Goal: Task Accomplishment & Management: Manage account settings

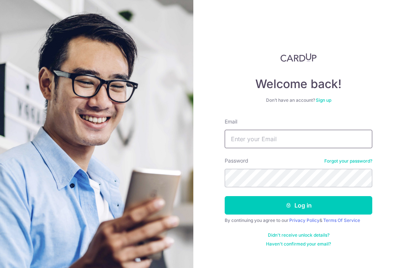
click at [239, 142] on input "Email" at bounding box center [297, 139] width 147 height 18
type input "[EMAIL_ADDRESS][DOMAIN_NAME]"
click at [224, 196] on button "Log in" at bounding box center [297, 205] width 147 height 18
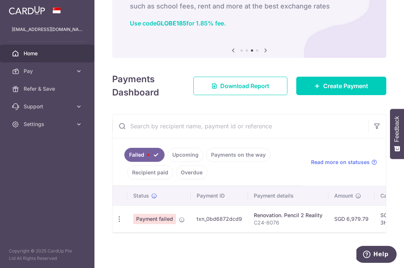
click at [156, 218] on span "Payment failed" at bounding box center [154, 219] width 43 height 10
click at [119, 219] on icon "button" at bounding box center [119, 219] width 8 height 8
click at [141, 240] on span "Update payment" at bounding box center [158, 239] width 50 height 9
radio input "true"
type input "6,979.79"
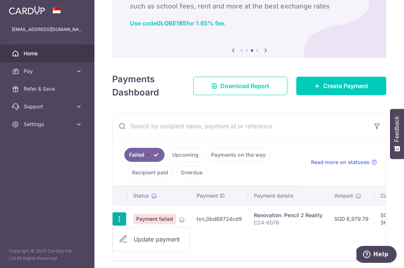
type input "C24-8076"
type input "Payment for Sept"
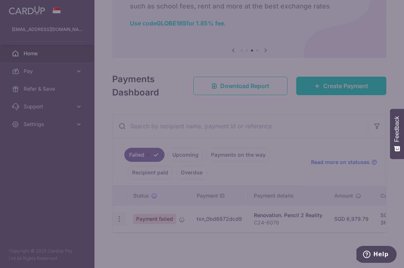
type input "3HOME25R"
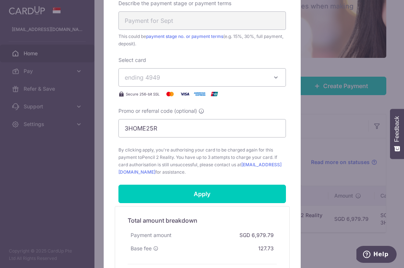
scroll to position [298, 0]
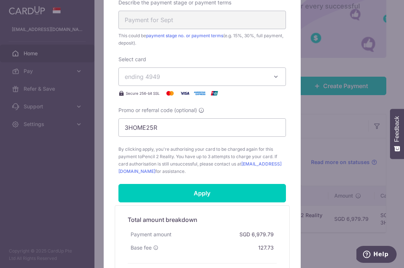
click at [275, 80] on button "ending 4949" at bounding box center [201, 76] width 167 height 18
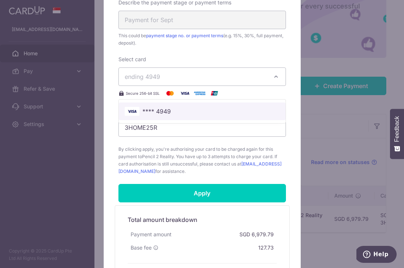
click at [242, 108] on span "**** 4949" at bounding box center [202, 111] width 155 height 9
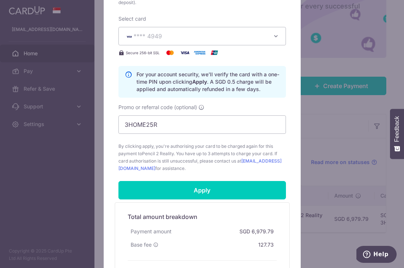
scroll to position [339, 0]
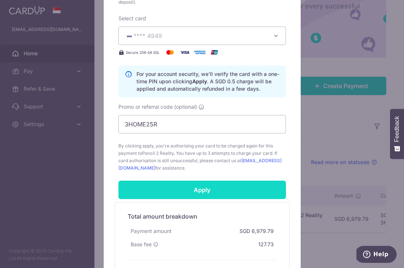
click at [214, 187] on input "Apply" at bounding box center [201, 190] width 167 height 18
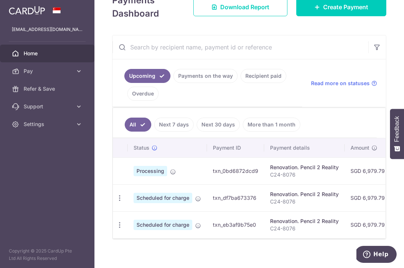
scroll to position [130, 0]
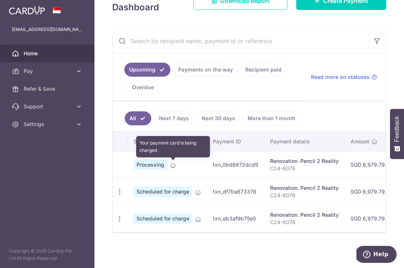
click at [172, 167] on icon at bounding box center [173, 166] width 6 height 6
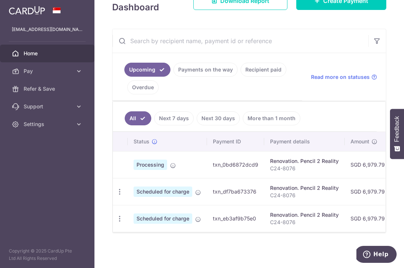
click at [191, 176] on td "Processing" at bounding box center [167, 164] width 79 height 27
